Goal: Navigation & Orientation: Find specific page/section

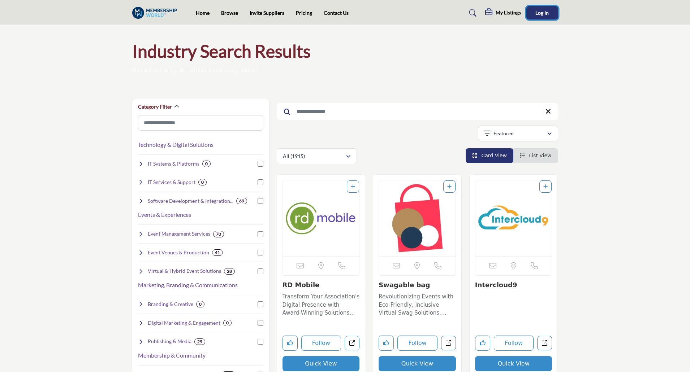
click at [541, 16] on button "Log In" at bounding box center [542, 12] width 32 height 13
click at [531, 14] on h5 "[PERSON_NAME]" at bounding box center [538, 13] width 40 height 7
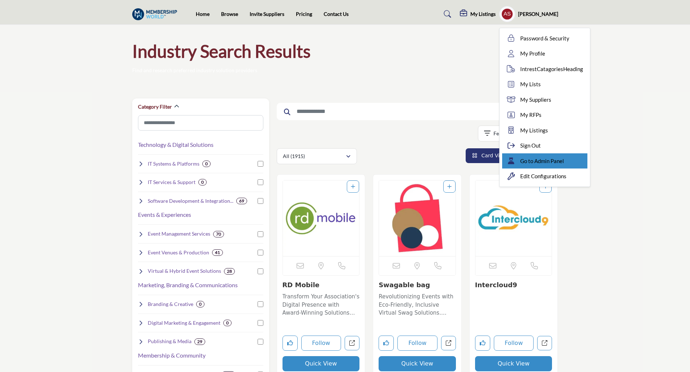
click at [543, 159] on span "Go to Admin Panel" at bounding box center [542, 161] width 44 height 8
